Goal: Information Seeking & Learning: Learn about a topic

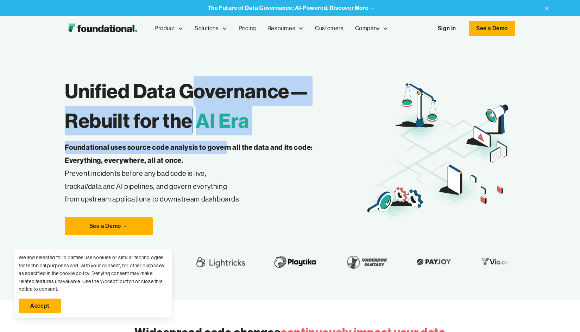
drag, startPoint x: 0, startPoint y: 0, endPoint x: 228, endPoint y: 147, distance: 271.7
click at [228, 147] on div "Unified Data Governance— Rebuilt for the AI Era Foundational uses source code a…" at bounding box center [215, 152] width 300 height 166
click at [228, 147] on strong "Foundational uses source code analysis to govern all the data and its code: Eve…" at bounding box center [189, 154] width 248 height 22
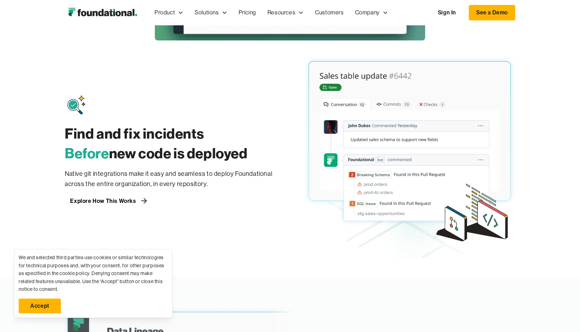
scroll to position [493, 0]
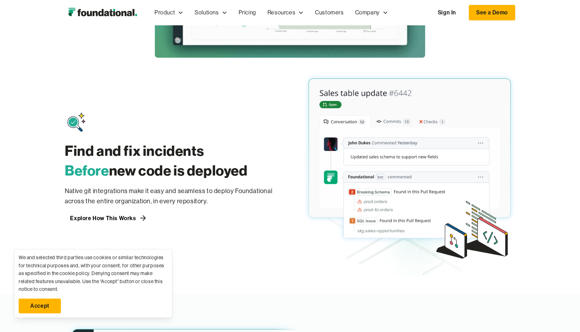
drag, startPoint x: 396, startPoint y: 166, endPoint x: 213, endPoint y: 192, distance: 184.9
click at [213, 192] on p "Native git integrations make it easy and seamless to deploy Foundational across…" at bounding box center [170, 196] width 211 height 21
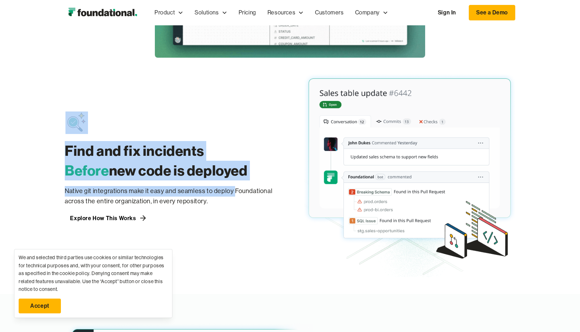
click at [233, 189] on div "Find and fix incidents Before new code is deployed Native git integrations make…" at bounding box center [170, 168] width 211 height 112
click at [233, 189] on p "Native git integrations make it easy and seamless to deploy Foundational across…" at bounding box center [170, 196] width 211 height 21
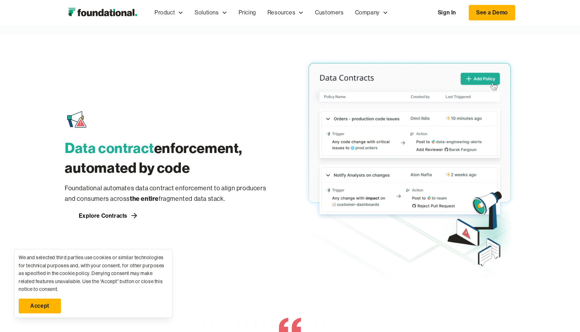
scroll to position [1021, 0]
drag, startPoint x: 465, startPoint y: 138, endPoint x: 380, endPoint y: 130, distance: 85.9
click at [380, 130] on img at bounding box center [409, 165] width 211 height 227
click at [176, 145] on h3 "Data contract enforcement, automated by code" at bounding box center [170, 158] width 211 height 39
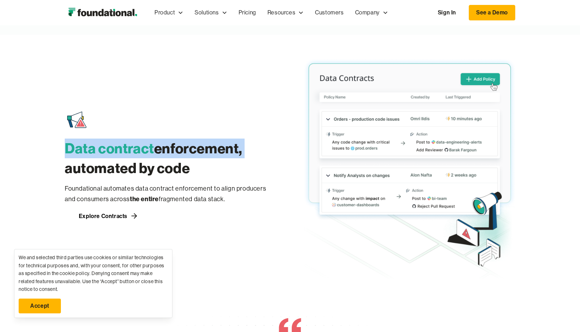
click at [176, 145] on h3 "Data contract enforcement, automated by code" at bounding box center [170, 158] width 211 height 39
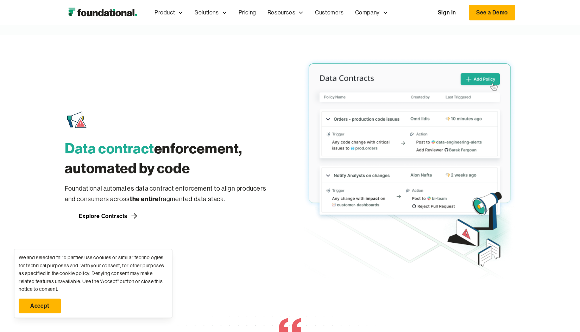
click at [292, 175] on div "Data contract enforcement, automated by code Foundational automates data contra…" at bounding box center [290, 165] width 450 height 227
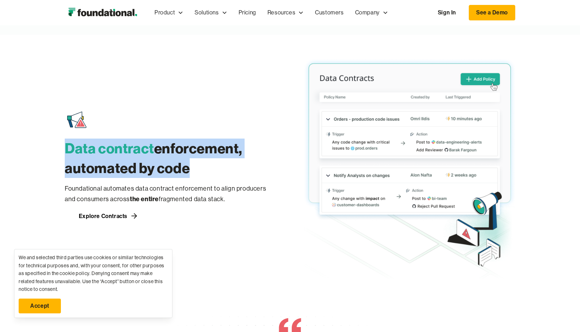
drag, startPoint x: 270, startPoint y: 167, endPoint x: 56, endPoint y: 146, distance: 214.6
click at [56, 146] on div "Data contract enforcement, automated by code Foundational automates data contra…" at bounding box center [290, 157] width 580 height 244
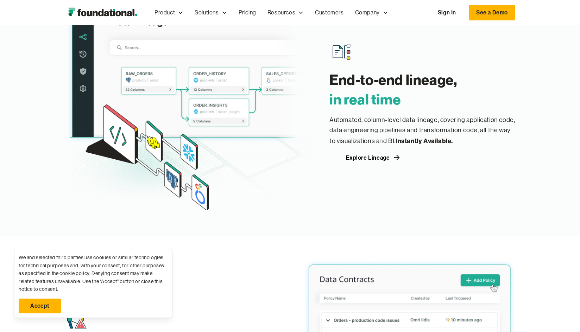
scroll to position [809, 0]
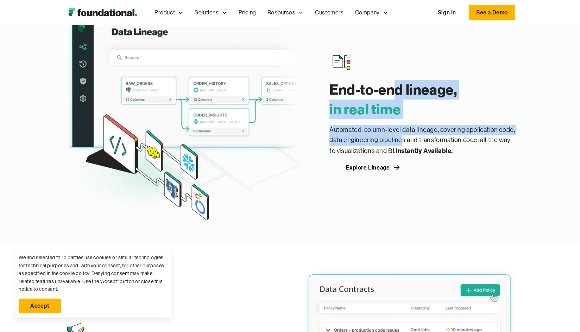
drag, startPoint x: 394, startPoint y: 85, endPoint x: 400, endPoint y: 135, distance: 50.6
click at [400, 135] on div "End-to-end lineage, ‍ in real time Automated, column-level data lineage, coveri…" at bounding box center [422, 111] width 186 height 123
click at [400, 135] on p "Automated, column-level data lineage, covering application code, data engineeri…" at bounding box center [422, 141] width 186 height 32
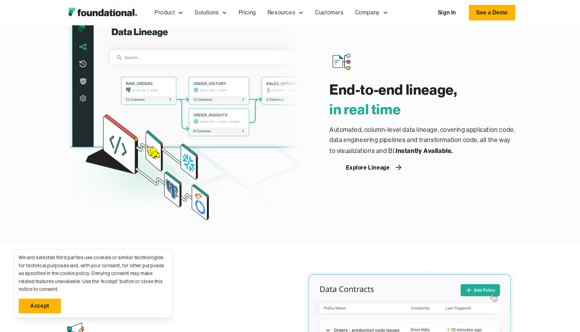
click at [357, 169] on div "Explore Lineage" at bounding box center [368, 168] width 44 height 6
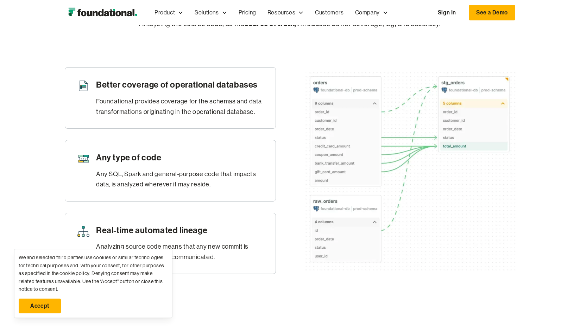
scroll to position [352, 0]
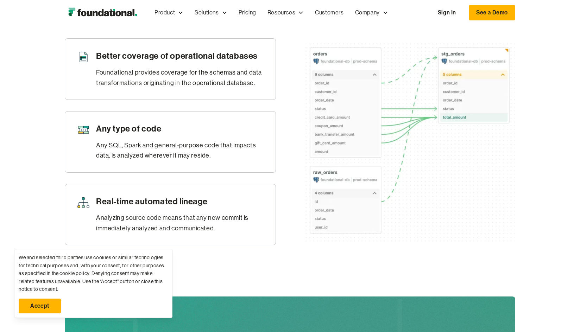
click at [330, 137] on img at bounding box center [409, 141] width 211 height 219
drag, startPoint x: 330, startPoint y: 137, endPoint x: 329, endPoint y: 86, distance: 50.7
click at [329, 86] on img at bounding box center [409, 141] width 211 height 219
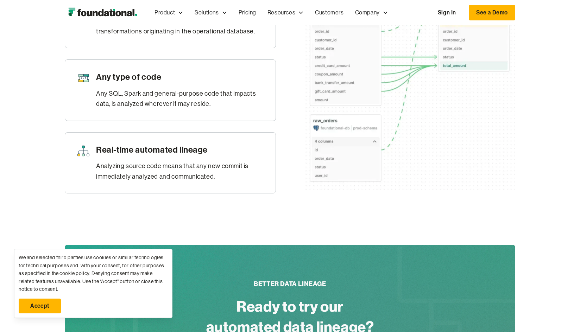
scroll to position [387, 0]
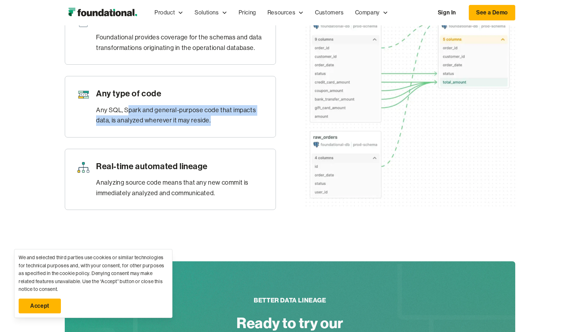
drag, startPoint x: 128, startPoint y: 123, endPoint x: 242, endPoint y: 130, distance: 114.2
click at [242, 126] on div "Any SQL, Spark and general-purpose code that impacts data, is analyzed wherever…" at bounding box center [180, 115] width 168 height 21
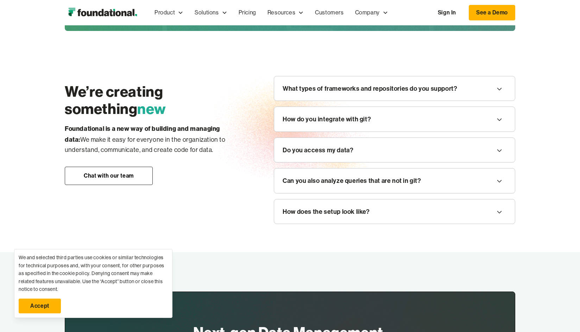
scroll to position [809, 0]
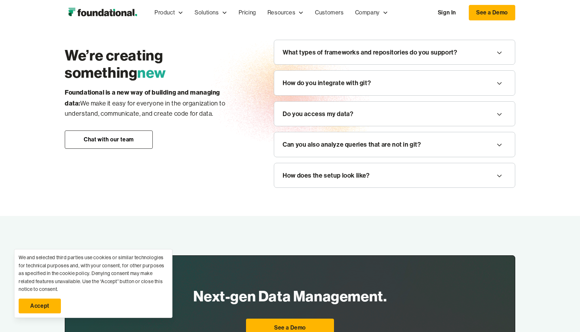
click at [328, 157] on div "Can you also analyze queries that are not in git?" at bounding box center [394, 144] width 241 height 25
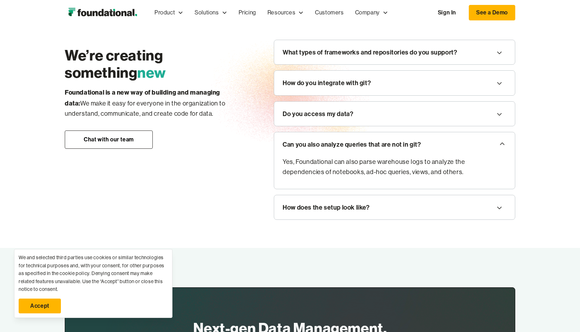
click at [336, 126] on div "Do you access my data?" at bounding box center [394, 114] width 241 height 25
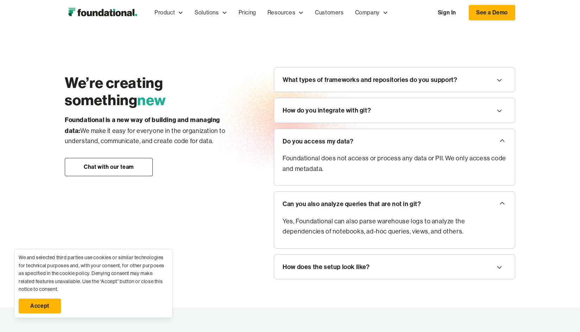
click at [336, 102] on div "What types of frameworks and repositories do you support? Foundational supports…" at bounding box center [394, 173] width 241 height 213
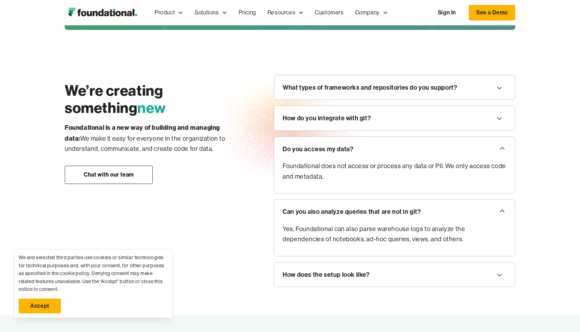
click at [337, 93] on div "What types of frameworks and repositories do you support?" at bounding box center [370, 87] width 175 height 11
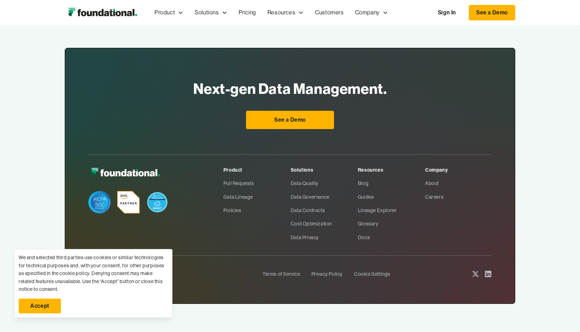
scroll to position [1136, 0]
click at [43, 309] on link "Accept" at bounding box center [40, 306] width 42 height 15
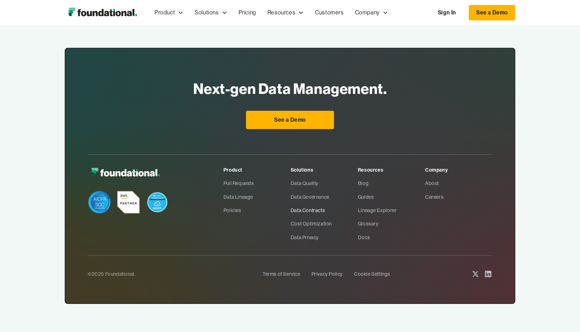
click at [312, 212] on link "Data Contracts" at bounding box center [324, 210] width 67 height 13
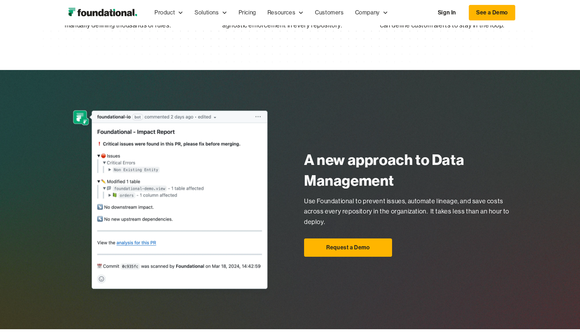
scroll to position [457, 0]
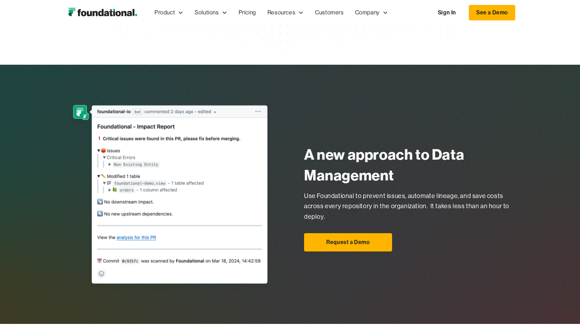
drag, startPoint x: 168, startPoint y: 154, endPoint x: 163, endPoint y: 153, distance: 5.0
click at [163, 153] on img at bounding box center [170, 194] width 211 height 203
click at [217, 136] on img at bounding box center [170, 194] width 211 height 203
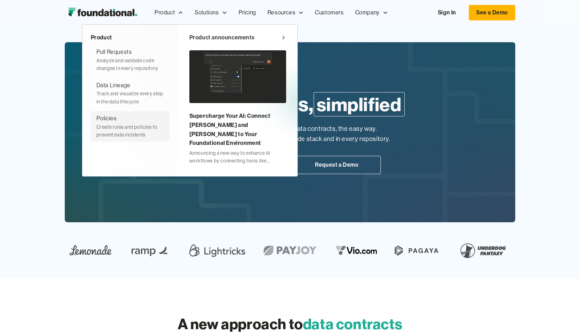
scroll to position [35, 0]
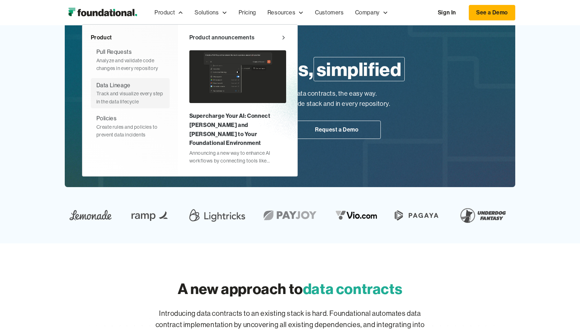
click at [136, 96] on div "Track and visualize every step in the data lifecycle" at bounding box center [130, 98] width 68 height 16
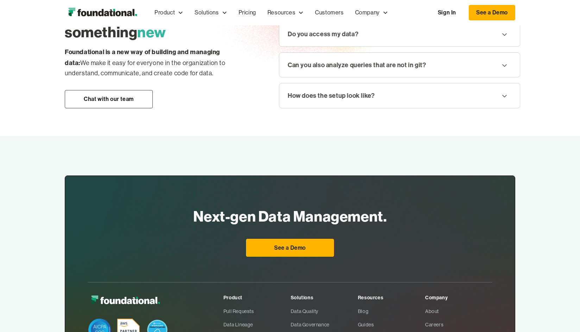
scroll to position [1029, 0]
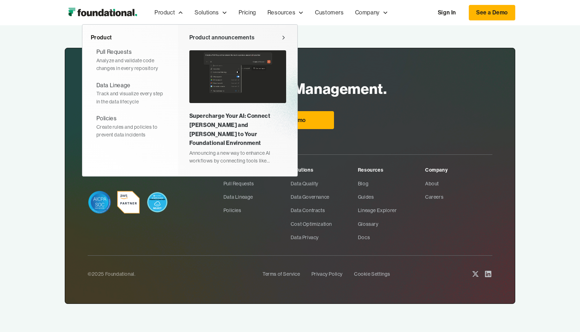
click at [255, 136] on div "Supercharge Your AI: Connect [PERSON_NAME] and [PERSON_NAME] to Your Foundation…" at bounding box center [237, 130] width 97 height 36
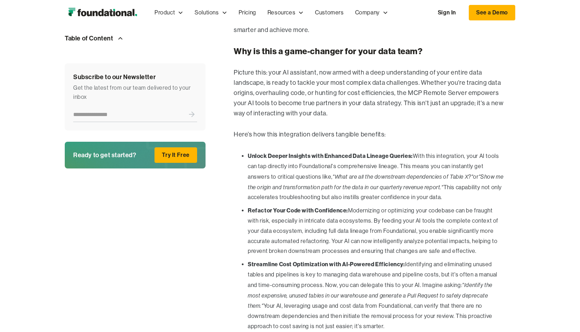
scroll to position [486, 0]
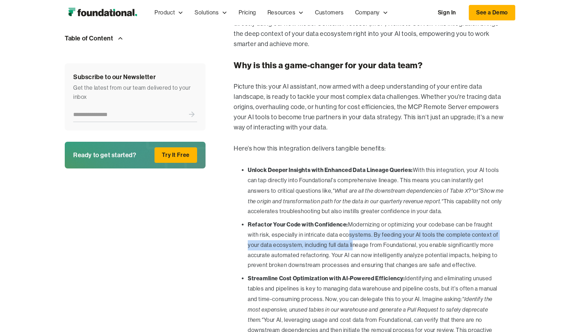
drag, startPoint x: 343, startPoint y: 191, endPoint x: 350, endPoint y: 208, distance: 18.0
click at [350, 220] on li "Refactor Your Code with Confidence: Modernizing or optimizing your codebase can…" at bounding box center [376, 245] width 256 height 51
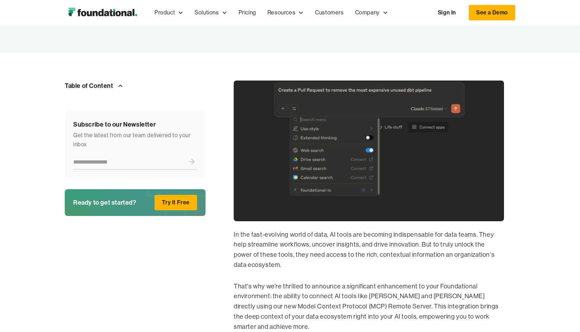
scroll to position [0, 0]
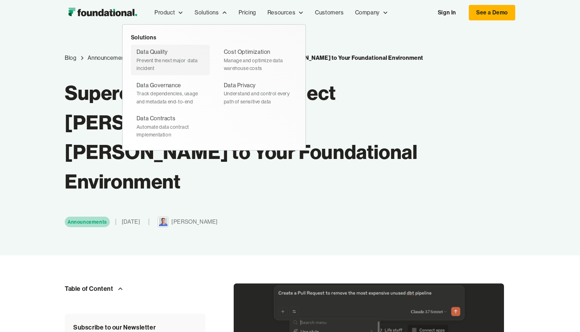
click at [188, 51] on div "Data Quality Prevent the next major  data incident" at bounding box center [171, 60] width 68 height 25
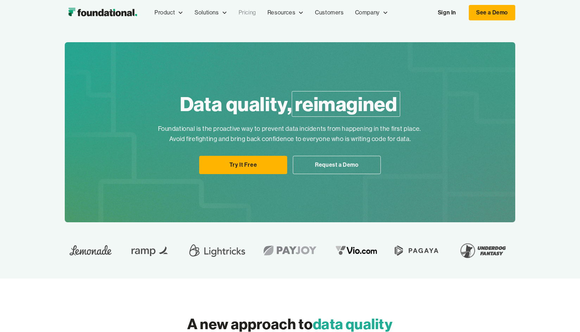
click at [252, 16] on link "Pricing" at bounding box center [247, 12] width 29 height 23
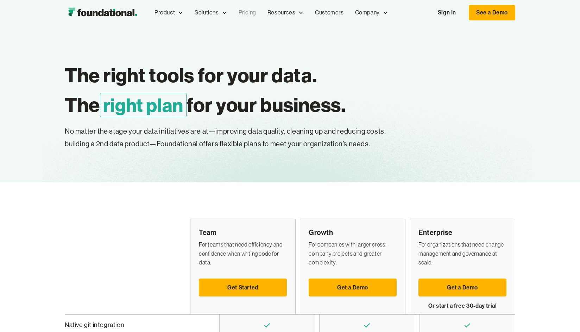
click at [132, 6] on img "home" at bounding box center [103, 13] width 76 height 14
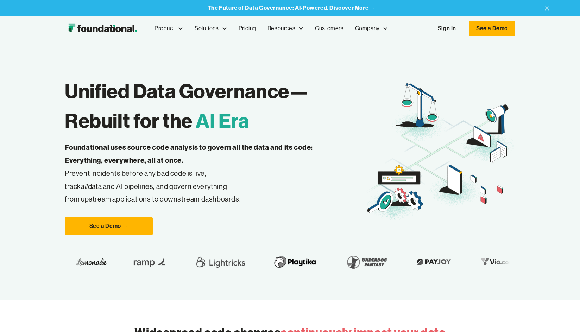
click at [168, 117] on h1 "Unified Data Governance— Rebuilt for the AI Era" at bounding box center [215, 105] width 300 height 59
click at [147, 114] on h1 "Unified Data Governance— Rebuilt for the AI Era" at bounding box center [215, 105] width 300 height 59
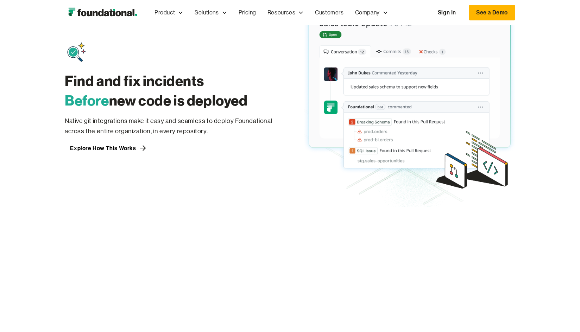
scroll to position [528, 0]
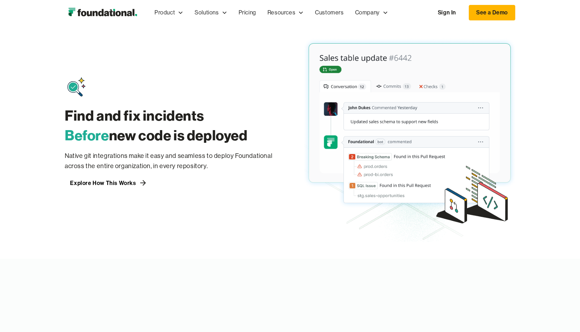
click at [378, 138] on img at bounding box center [409, 133] width 211 height 220
drag, startPoint x: 378, startPoint y: 138, endPoint x: 333, endPoint y: 131, distance: 45.6
click at [333, 131] on img at bounding box center [409, 133] width 211 height 220
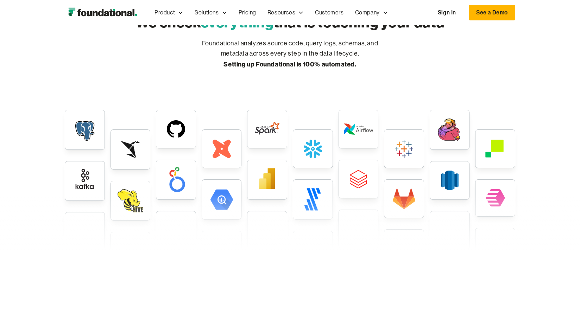
scroll to position [1723, 0]
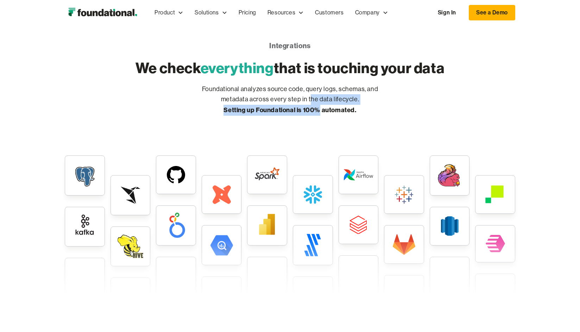
drag, startPoint x: 310, startPoint y: 99, endPoint x: 320, endPoint y: 109, distance: 14.4
click at [320, 109] on p "Foundational analyzes source code, query logs, schemas, and metadata across eve…" at bounding box center [289, 100] width 197 height 32
click at [320, 109] on strong "Setting up Foundational is 100% automated." at bounding box center [289, 110] width 133 height 8
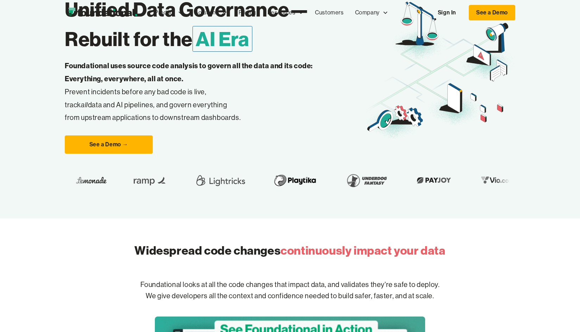
scroll to position [0, 0]
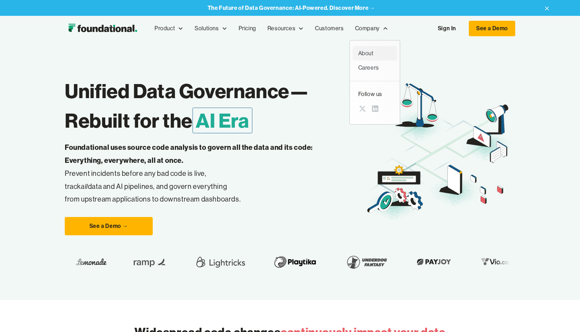
click at [368, 49] on div "About" at bounding box center [374, 53] width 33 height 9
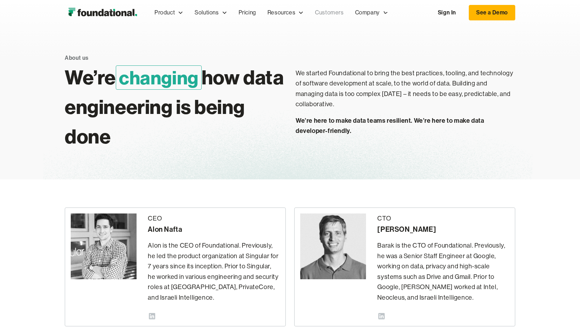
click at [329, 12] on link "Customers" at bounding box center [329, 12] width 40 height 23
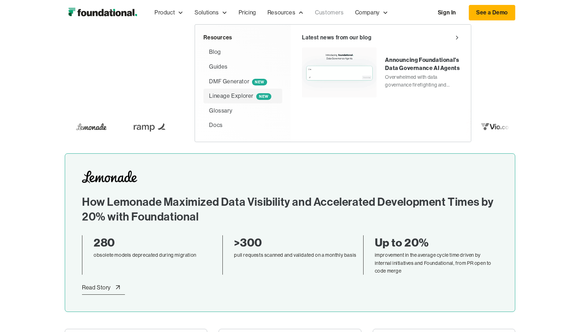
click at [257, 95] on span "NEW" at bounding box center [263, 96] width 15 height 7
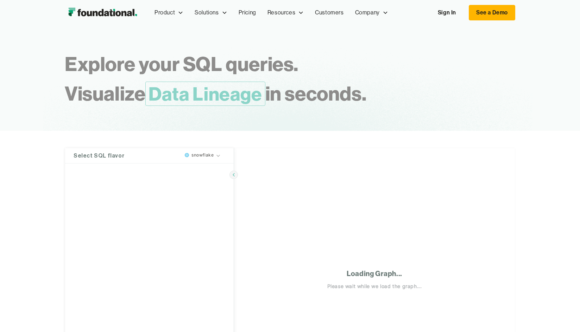
type textarea "**********"
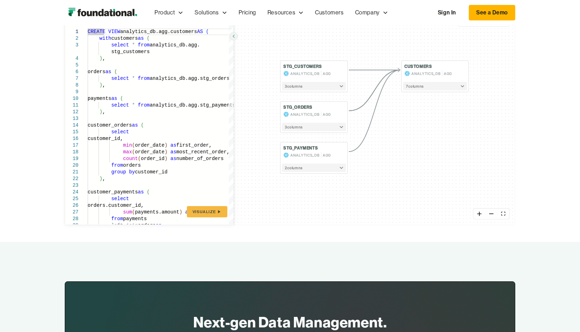
scroll to position [141, 0]
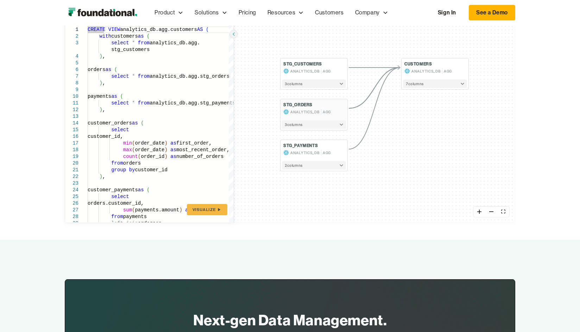
click at [343, 126] on button "3 column s" at bounding box center [314, 124] width 64 height 8
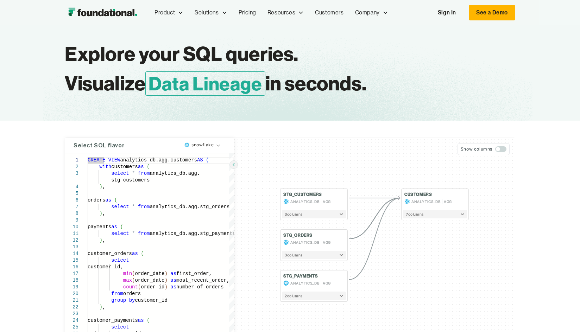
scroll to position [0, 0]
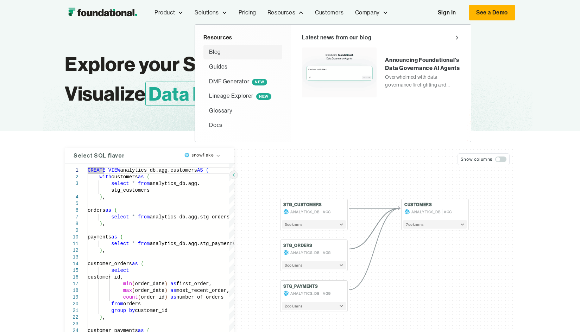
click at [248, 52] on div "Blog" at bounding box center [243, 52] width 68 height 9
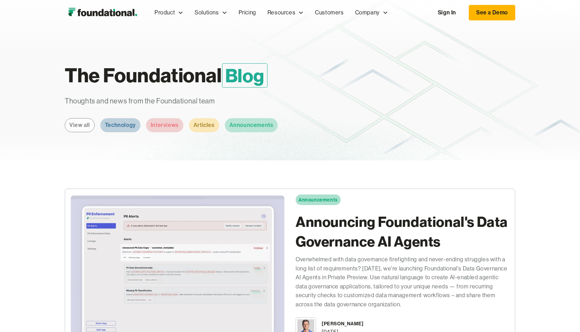
click at [97, 10] on img "home" at bounding box center [103, 13] width 76 height 14
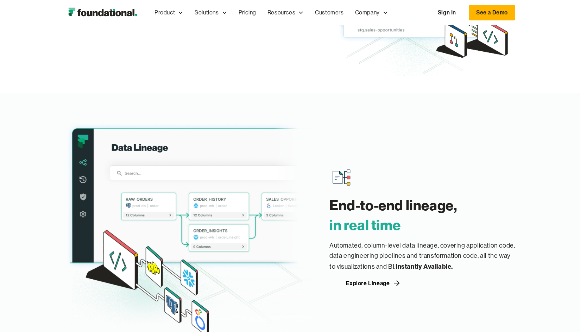
scroll to position [739, 0]
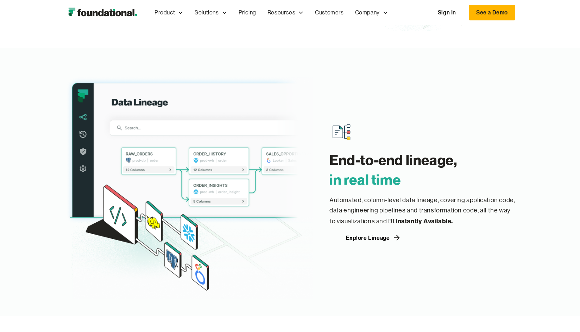
click at [286, 158] on img at bounding box center [189, 182] width 248 height 234
drag, startPoint x: 286, startPoint y: 158, endPoint x: 222, endPoint y: 90, distance: 94.1
click at [222, 90] on img at bounding box center [189, 182] width 248 height 234
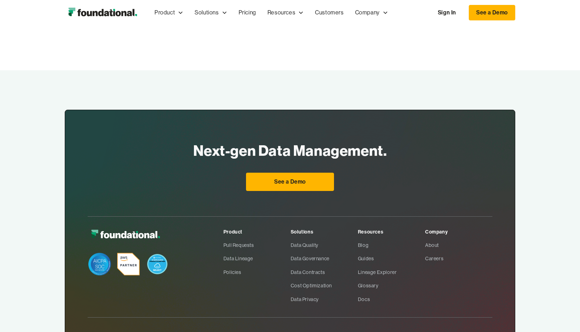
scroll to position [2287, 0]
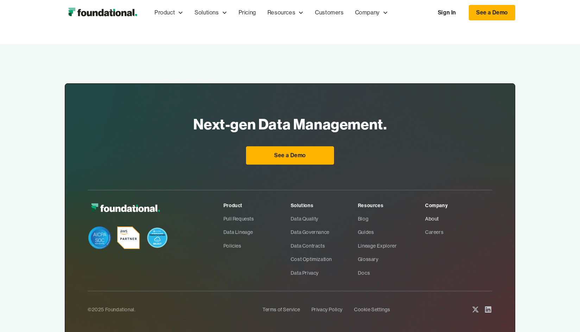
click at [434, 219] on link "About" at bounding box center [458, 218] width 67 height 13
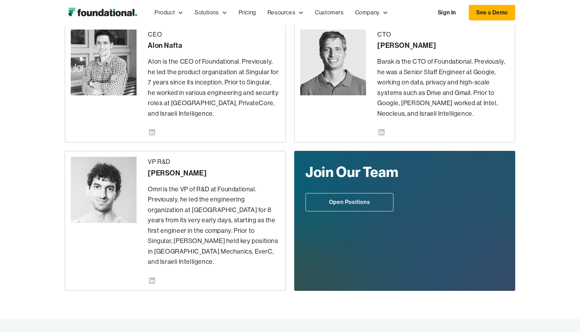
scroll to position [176, 0]
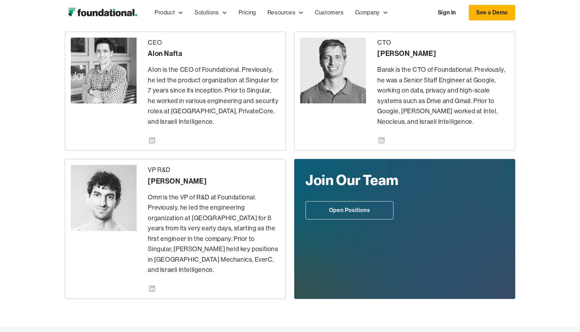
click at [166, 178] on div "[PERSON_NAME]" at bounding box center [214, 181] width 132 height 11
drag, startPoint x: 166, startPoint y: 178, endPoint x: 205, endPoint y: 146, distance: 49.7
click at [205, 146] on div "CEO [PERSON_NAME] is the CEO of Foundational. Previously, he led the product or…" at bounding box center [175, 91] width 221 height 119
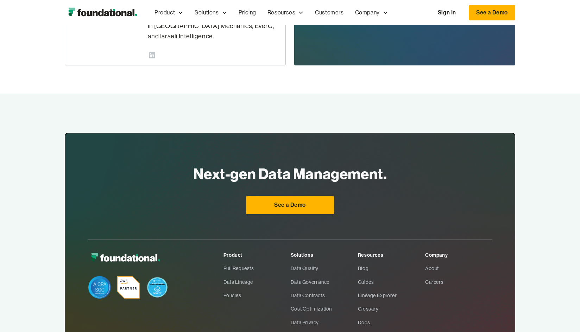
scroll to position [422, 0]
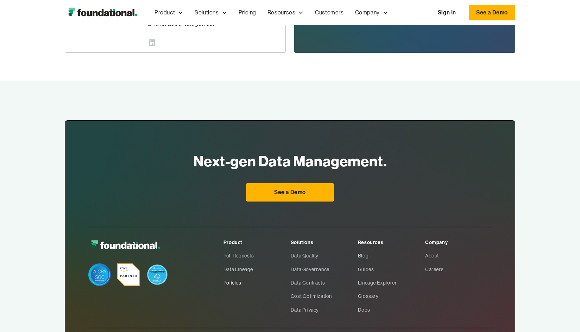
click at [230, 276] on link "Policies" at bounding box center [256, 282] width 67 height 13
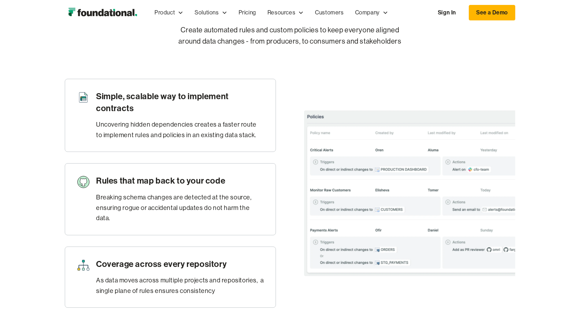
scroll to position [352, 0]
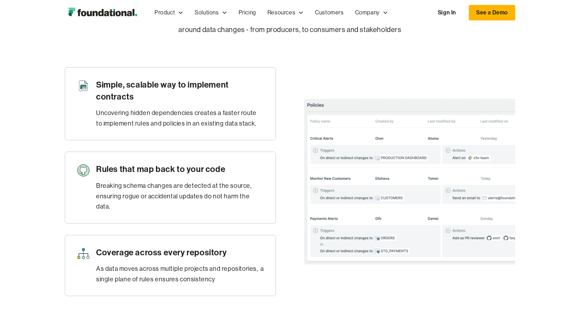
drag, startPoint x: 379, startPoint y: 219, endPoint x: 367, endPoint y: 189, distance: 32.2
click at [367, 189] on img at bounding box center [409, 181] width 211 height 219
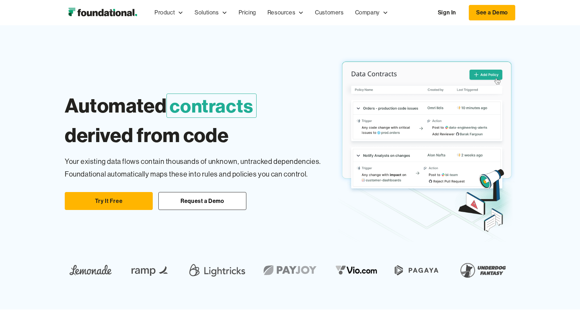
scroll to position [0, 0]
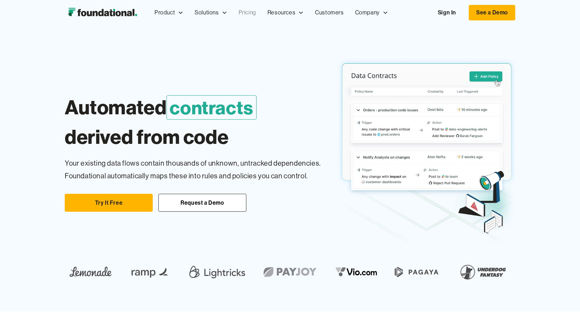
click at [250, 9] on link "Pricing" at bounding box center [247, 12] width 29 height 23
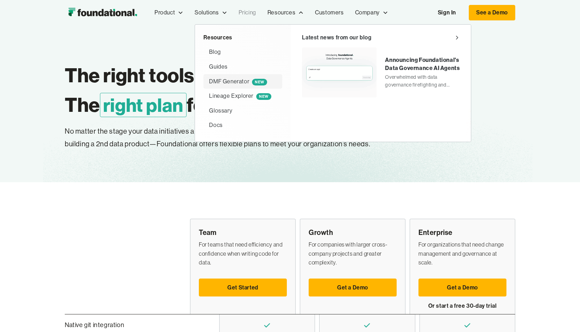
click at [226, 81] on div "DMF Generator NEW" at bounding box center [238, 81] width 58 height 9
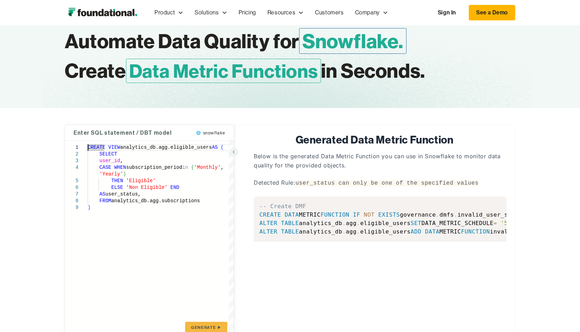
scroll to position [70, 0]
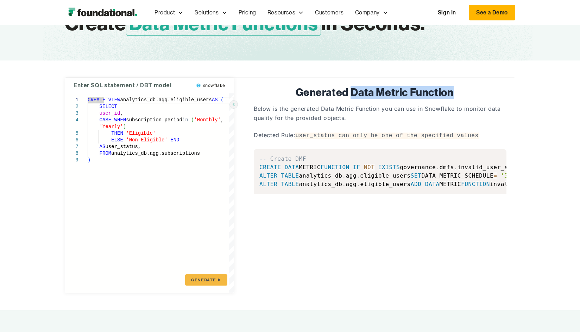
drag, startPoint x: 349, startPoint y: 90, endPoint x: 481, endPoint y: 91, distance: 132.0
click at [481, 91] on h1 "Generated Data Metric Function" at bounding box center [374, 92] width 264 height 13
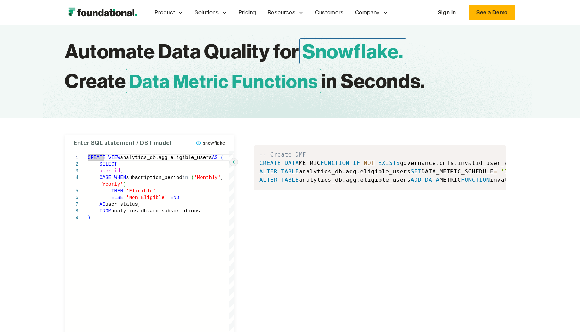
scroll to position [0, 0]
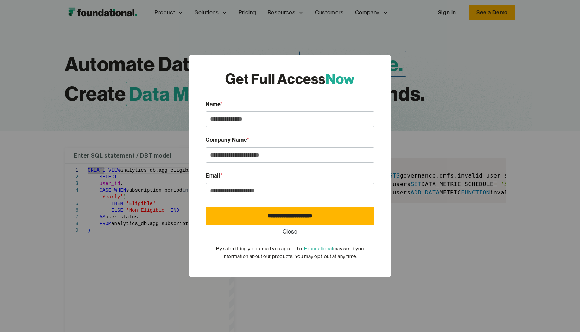
click at [374, 46] on div "**********" at bounding box center [290, 166] width 580 height 332
click at [365, 39] on div "**********" at bounding box center [290, 166] width 580 height 332
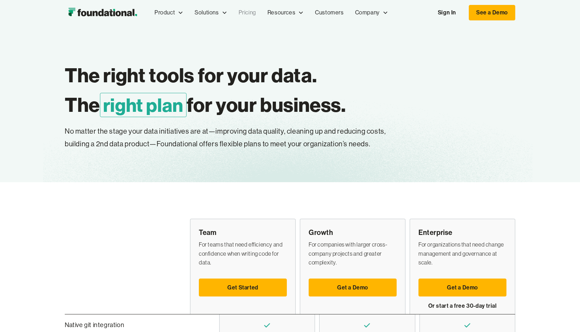
click at [101, 15] on img "home" at bounding box center [103, 13] width 76 height 14
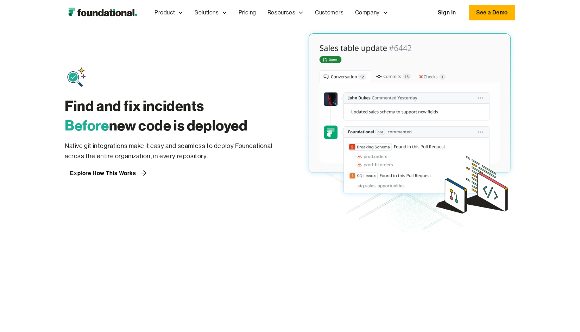
scroll to position [563, 0]
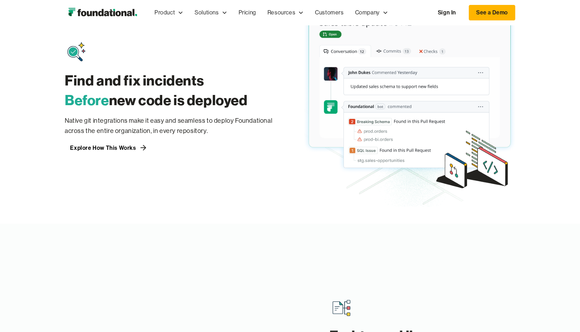
click at [394, 106] on img at bounding box center [409, 97] width 211 height 220
drag, startPoint x: 394, startPoint y: 106, endPoint x: 320, endPoint y: 103, distance: 74.3
click at [320, 103] on img at bounding box center [409, 97] width 211 height 220
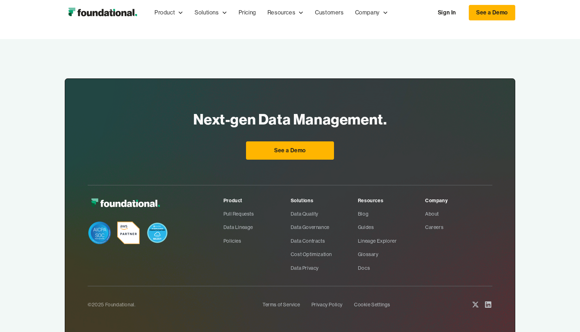
scroll to position [2321, 0]
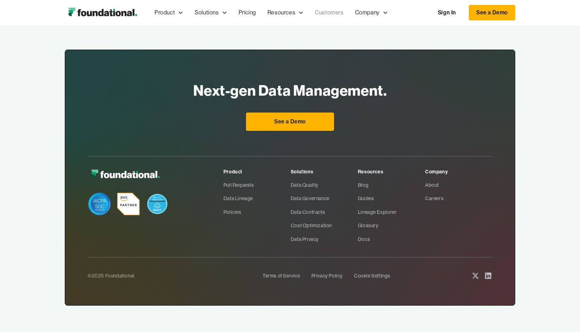
click at [333, 10] on link "Customers" at bounding box center [329, 12] width 40 height 23
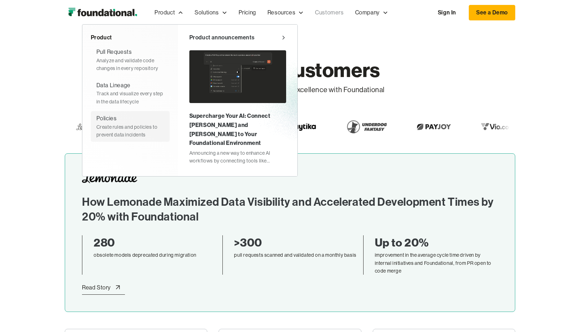
click at [127, 137] on div "Create rules and policies to prevent data incidents" at bounding box center [130, 131] width 68 height 16
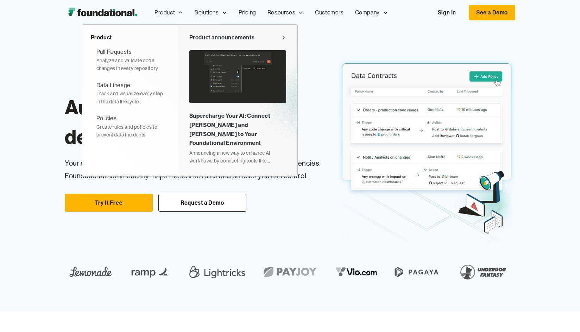
click at [244, 93] on img at bounding box center [237, 76] width 97 height 53
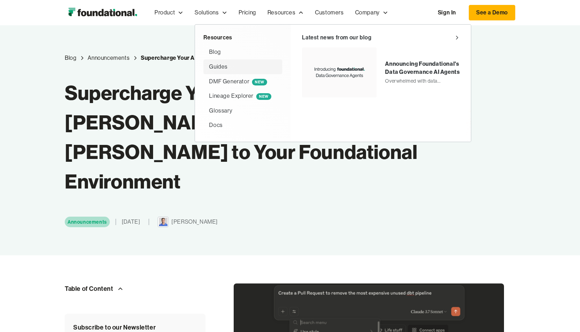
scroll to position [35, 0]
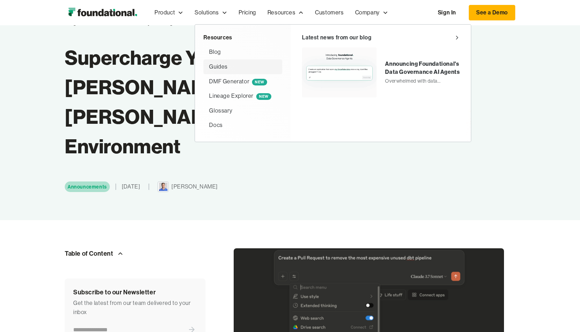
click at [242, 67] on div "Guides" at bounding box center [243, 66] width 68 height 9
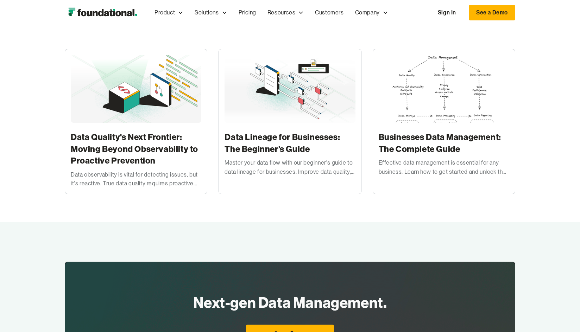
scroll to position [106, 0]
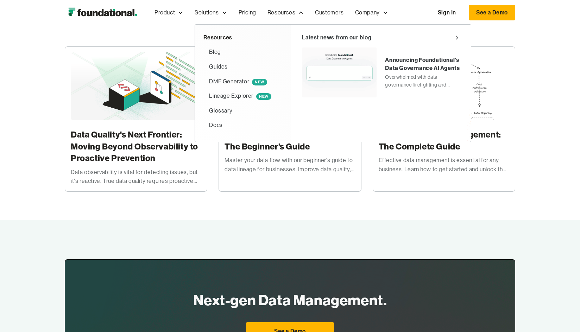
click at [221, 133] on div "Resources Blog Guides DMF Generator NEW Lineage Explorer NEW Glossary Docs" at bounding box center [243, 83] width 96 height 117
click at [222, 127] on div "Docs" at bounding box center [215, 125] width 13 height 9
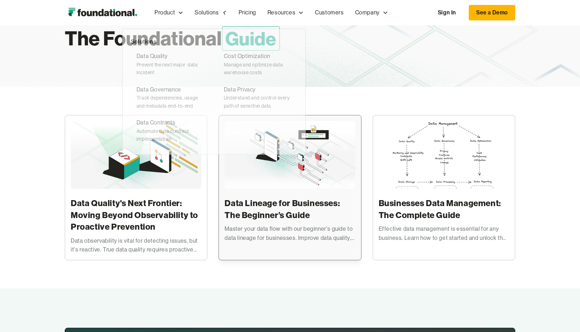
scroll to position [0, 0]
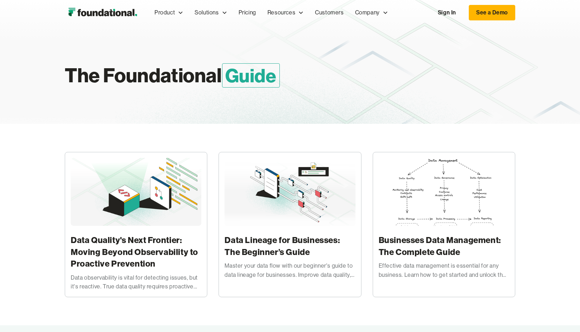
click at [203, 77] on h1 "The Foundational Guide" at bounding box center [212, 76] width 295 height 30
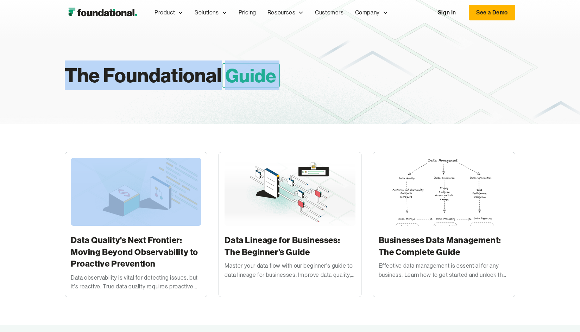
click at [203, 77] on h1 "The Foundational Guide" at bounding box center [212, 76] width 295 height 30
click at [212, 75] on h1 "The Foundational Guide" at bounding box center [212, 76] width 295 height 30
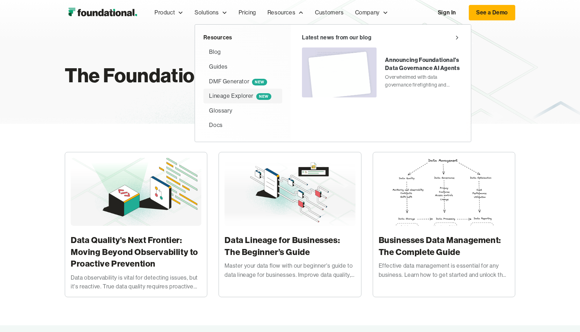
click at [245, 94] on div "Lineage Explorer NEW" at bounding box center [240, 95] width 62 height 9
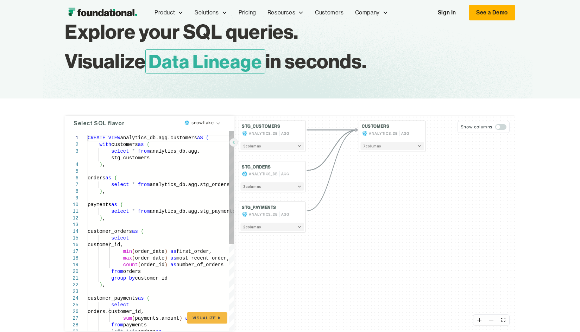
scroll to position [70, 0]
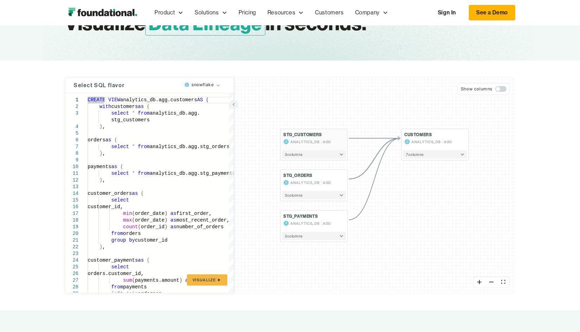
click at [333, 154] on button "3 column s" at bounding box center [314, 154] width 64 height 8
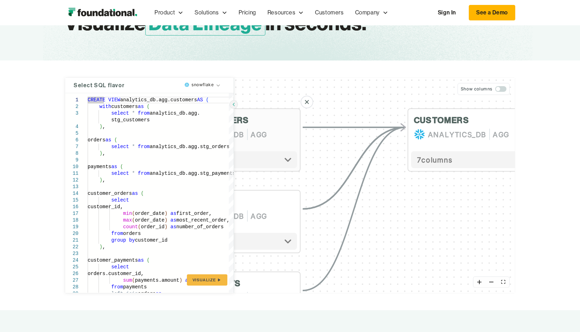
drag, startPoint x: 338, startPoint y: 132, endPoint x: 276, endPoint y: 137, distance: 62.5
click at [276, 137] on div "ANALYTICS_DB AGG" at bounding box center [233, 134] width 122 height 11
click at [501, 90] on span "button" at bounding box center [500, 89] width 11 height 6
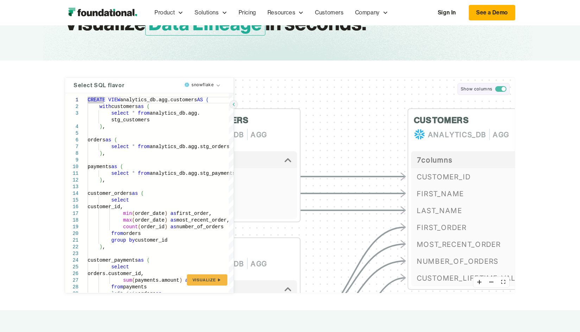
click at [501, 90] on span "button" at bounding box center [500, 89] width 11 height 6
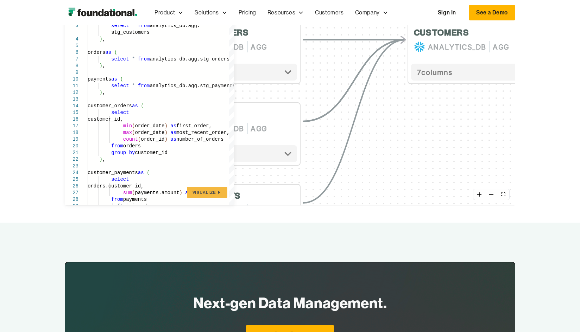
scroll to position [0, 0]
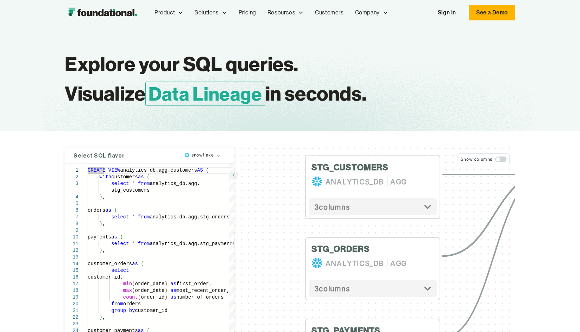
drag, startPoint x: 336, startPoint y: 209, endPoint x: 476, endPoint y: 186, distance: 141.6
click at [476, 186] on div "STG_CUSTOMERS ANALYTICS_DB AGG 3 column s STG_ORDERS ANALYTICS_DB AGG 3 column …" at bounding box center [374, 255] width 281 height 215
click at [337, 202] on span "3 column s" at bounding box center [332, 206] width 36 height 11
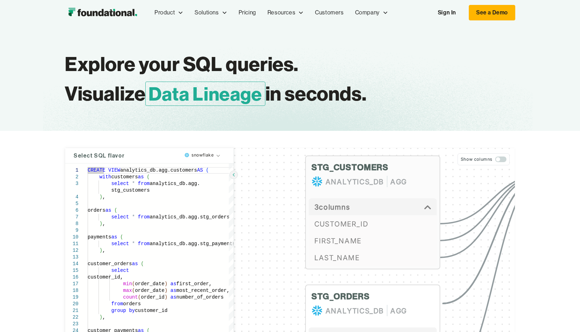
click at [337, 202] on span "3 column s" at bounding box center [332, 206] width 36 height 11
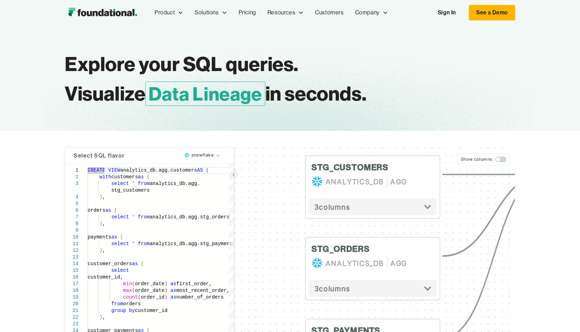
click at [98, 12] on img "home" at bounding box center [103, 13] width 76 height 14
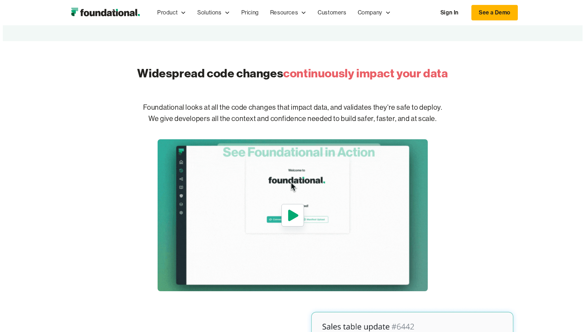
scroll to position [282, 0]
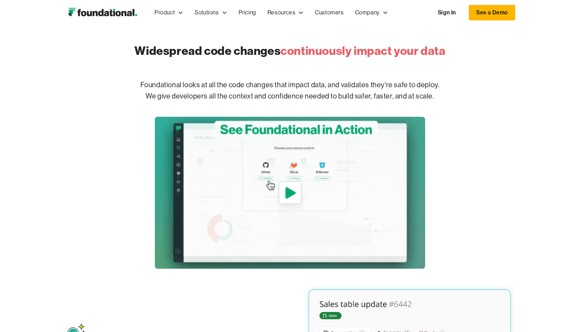
click at [294, 200] on icon "open lightbox" at bounding box center [290, 192] width 16 height 17
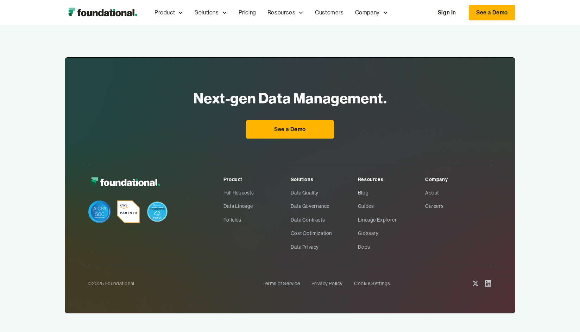
scroll to position [2321, 0]
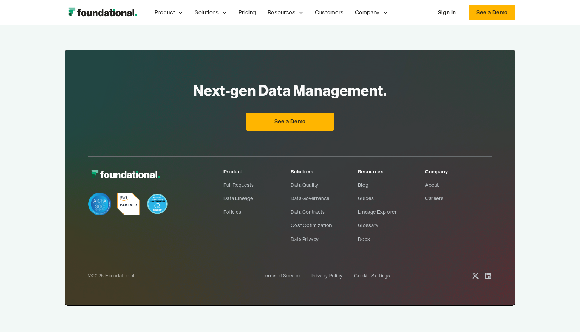
click at [488, 273] on icon at bounding box center [488, 276] width 8 height 8
